Goal: Task Accomplishment & Management: Manage account settings

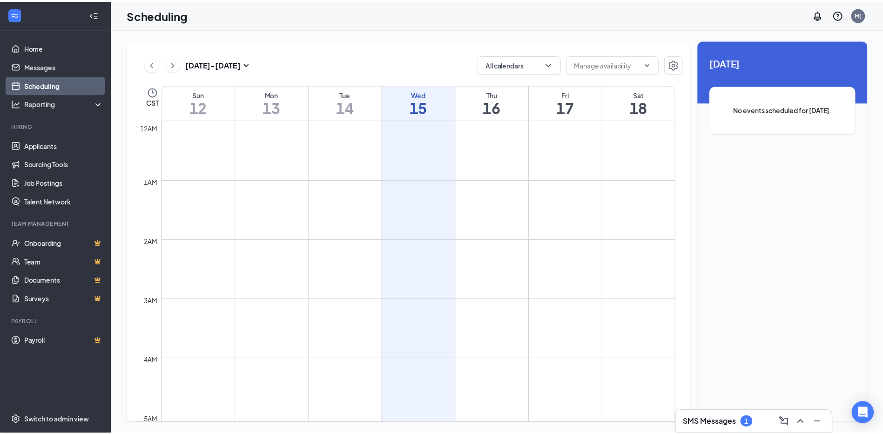
scroll to position [457, 0]
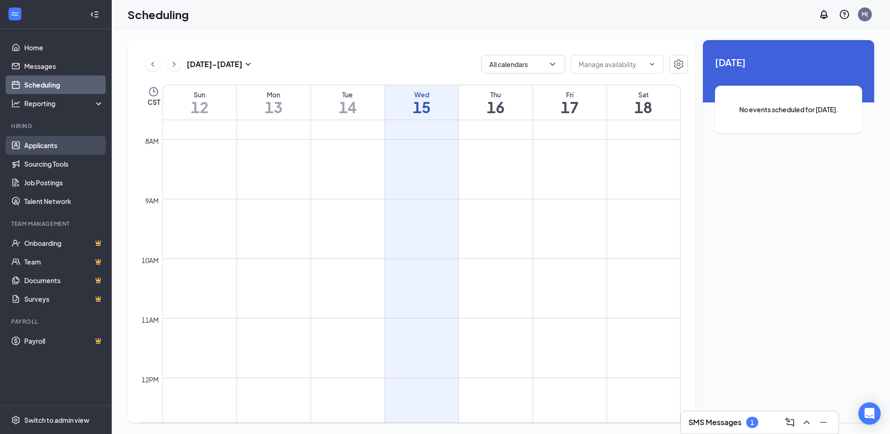
click at [62, 146] on link "Applicants" at bounding box center [64, 145] width 80 height 19
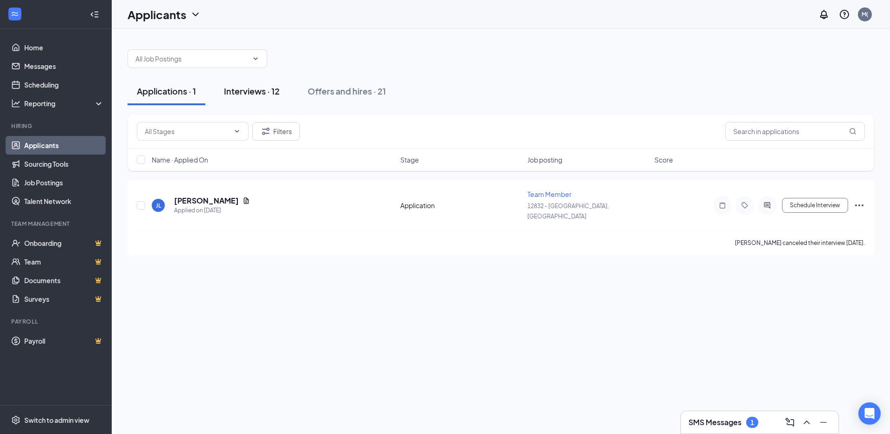
click at [256, 92] on div "Interviews · 12" at bounding box center [252, 91] width 56 height 12
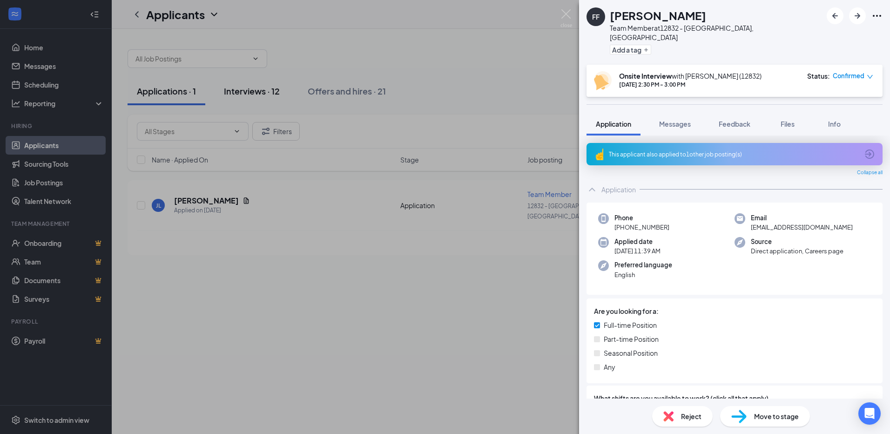
click at [267, 94] on div "FF [PERSON_NAME] Team Member at 12832 - [GEOGRAPHIC_DATA], [GEOGRAPHIC_DATA] Ad…" at bounding box center [445, 217] width 890 height 434
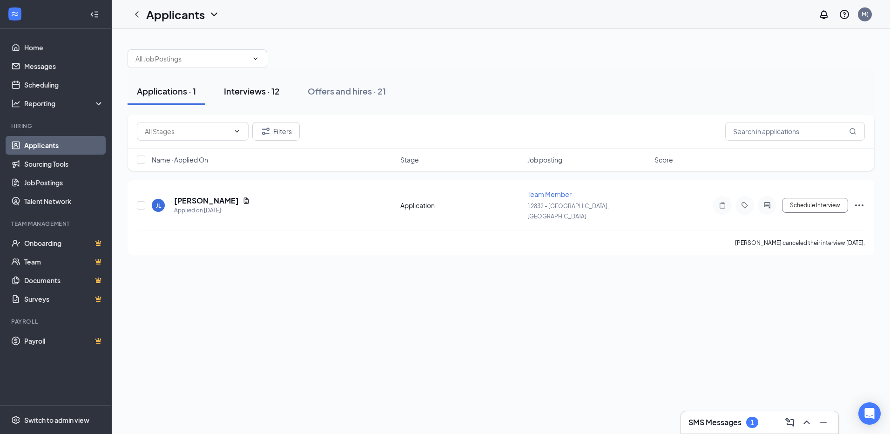
click at [267, 94] on div "Interviews · 12" at bounding box center [252, 91] width 56 height 12
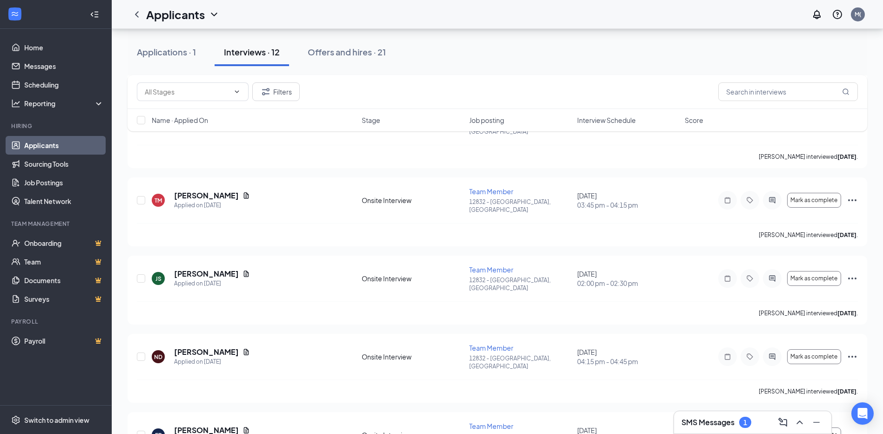
scroll to position [186, 0]
